Goal: Information Seeking & Learning: Learn about a topic

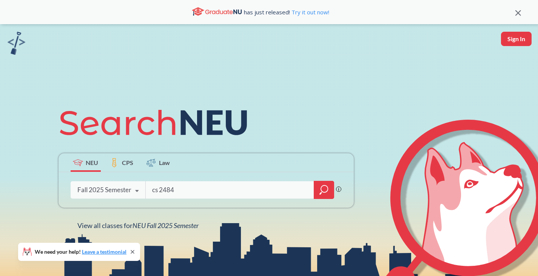
type input "cs 2484"
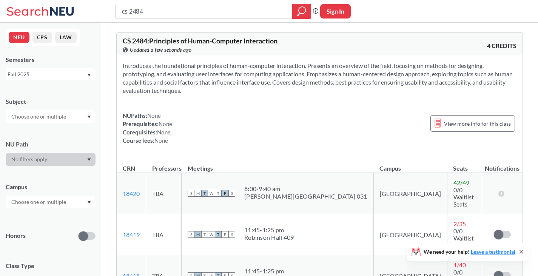
click at [288, 275] on div "[PERSON_NAME][GEOGRAPHIC_DATA] 031" at bounding box center [305, 279] width 123 height 8
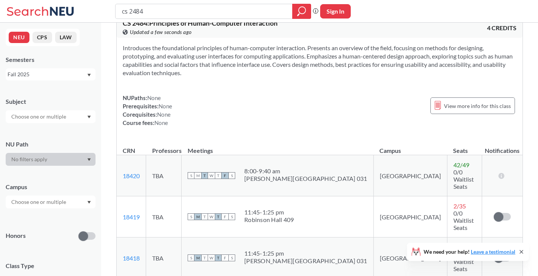
scroll to position [18, 0]
click at [471, 105] on span "View more info for this class" at bounding box center [477, 105] width 67 height 9
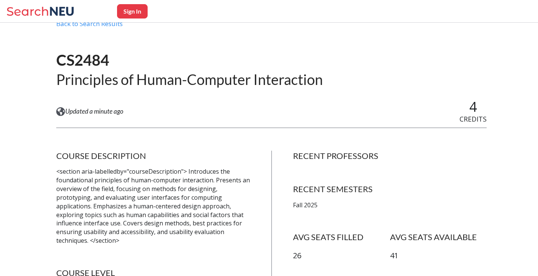
scroll to position [23, 0]
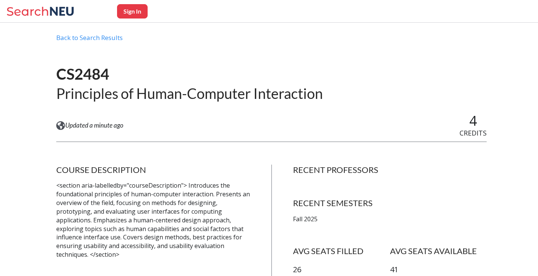
click at [68, 13] on icon at bounding box center [62, 11] width 24 height 9
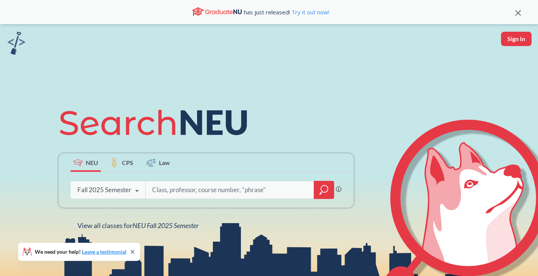
click at [161, 189] on input "search" at bounding box center [229, 190] width 157 height 16
type input "jrnl 2201"
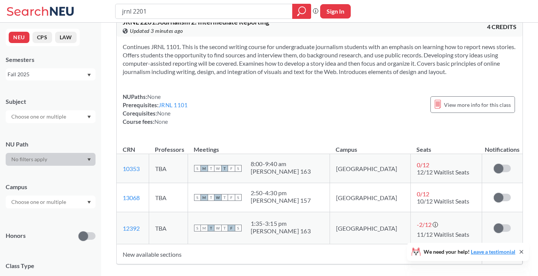
scroll to position [19, 0]
click at [212, 81] on div "Continues JRNL 1101. This is the second writing course for undergraduate journa…" at bounding box center [320, 86] width 406 height 101
click at [458, 100] on span "View more info for this class" at bounding box center [477, 104] width 67 height 9
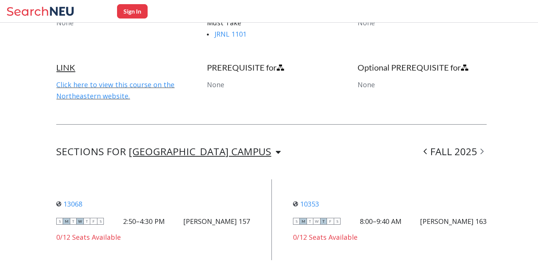
scroll to position [447, 0]
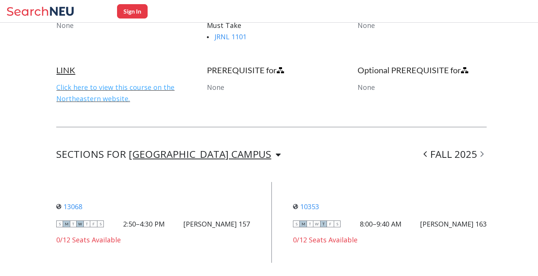
click at [134, 83] on link "Click here to view this course on the Northeastern website." at bounding box center [115, 93] width 118 height 20
